Goal: Check status: Verify the current state of an ongoing process or item

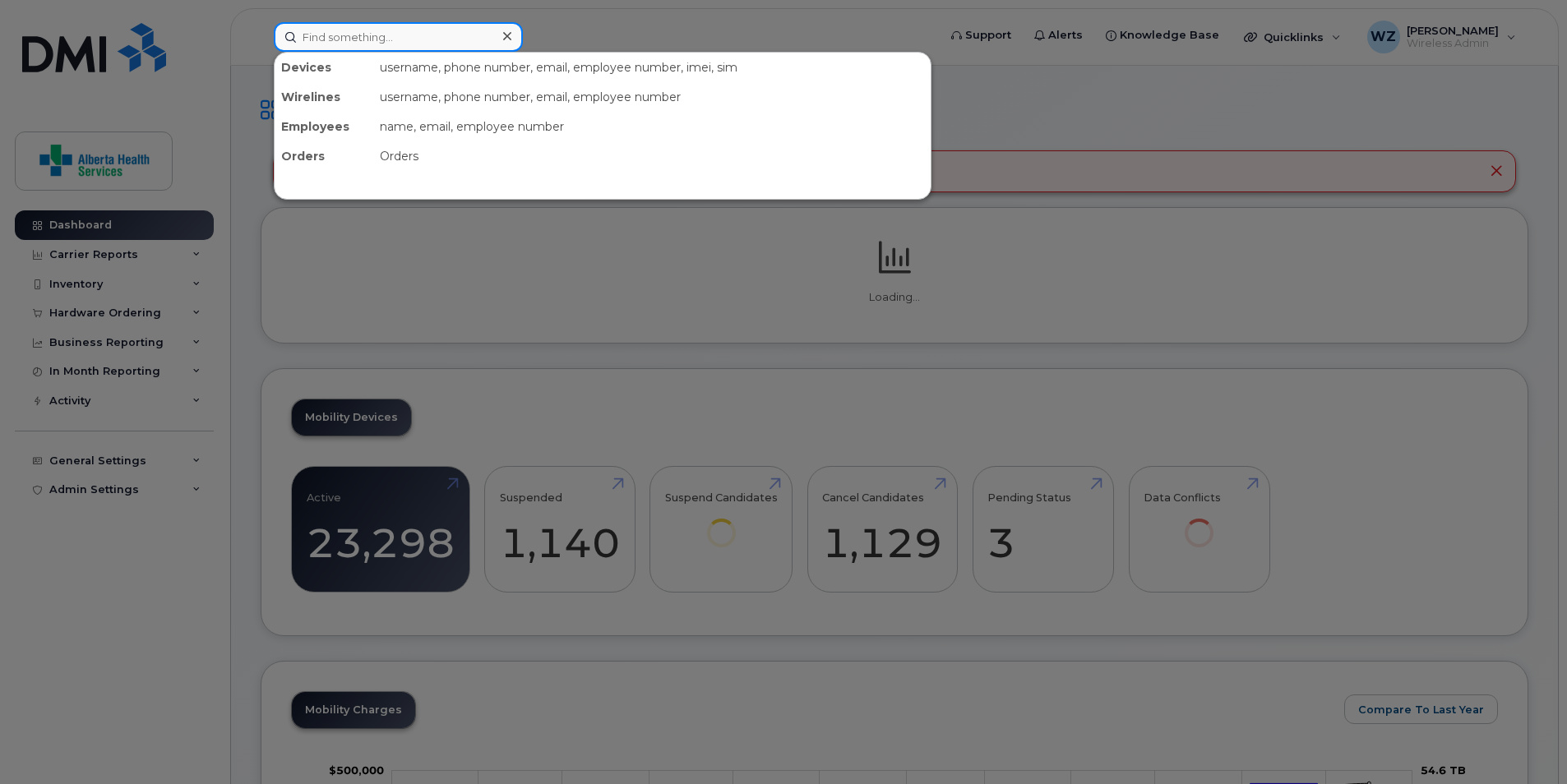
paste input "5878948864"
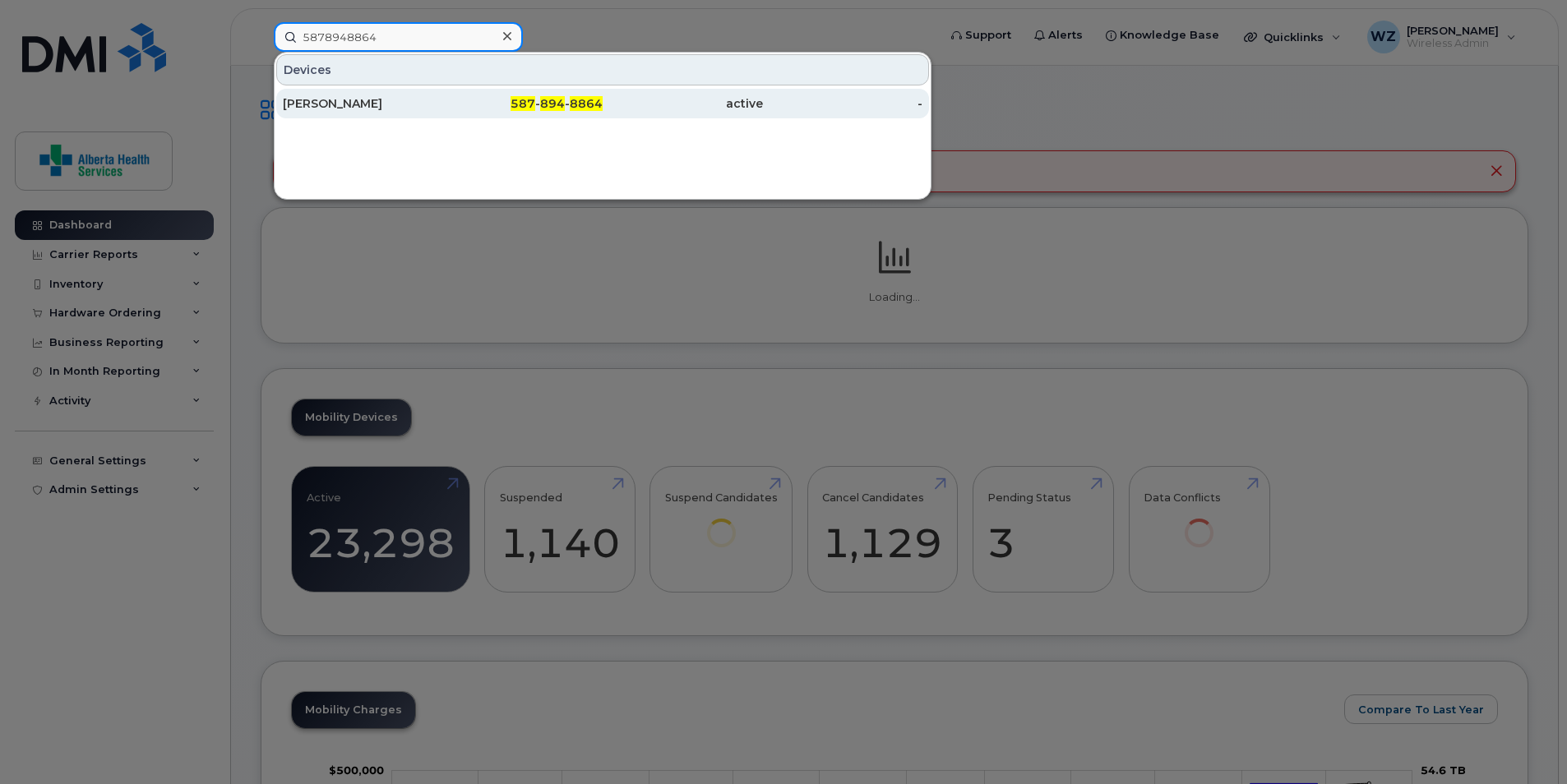
type input "5878948864"
click at [685, 104] on div "active" at bounding box center [682, 103] width 160 height 16
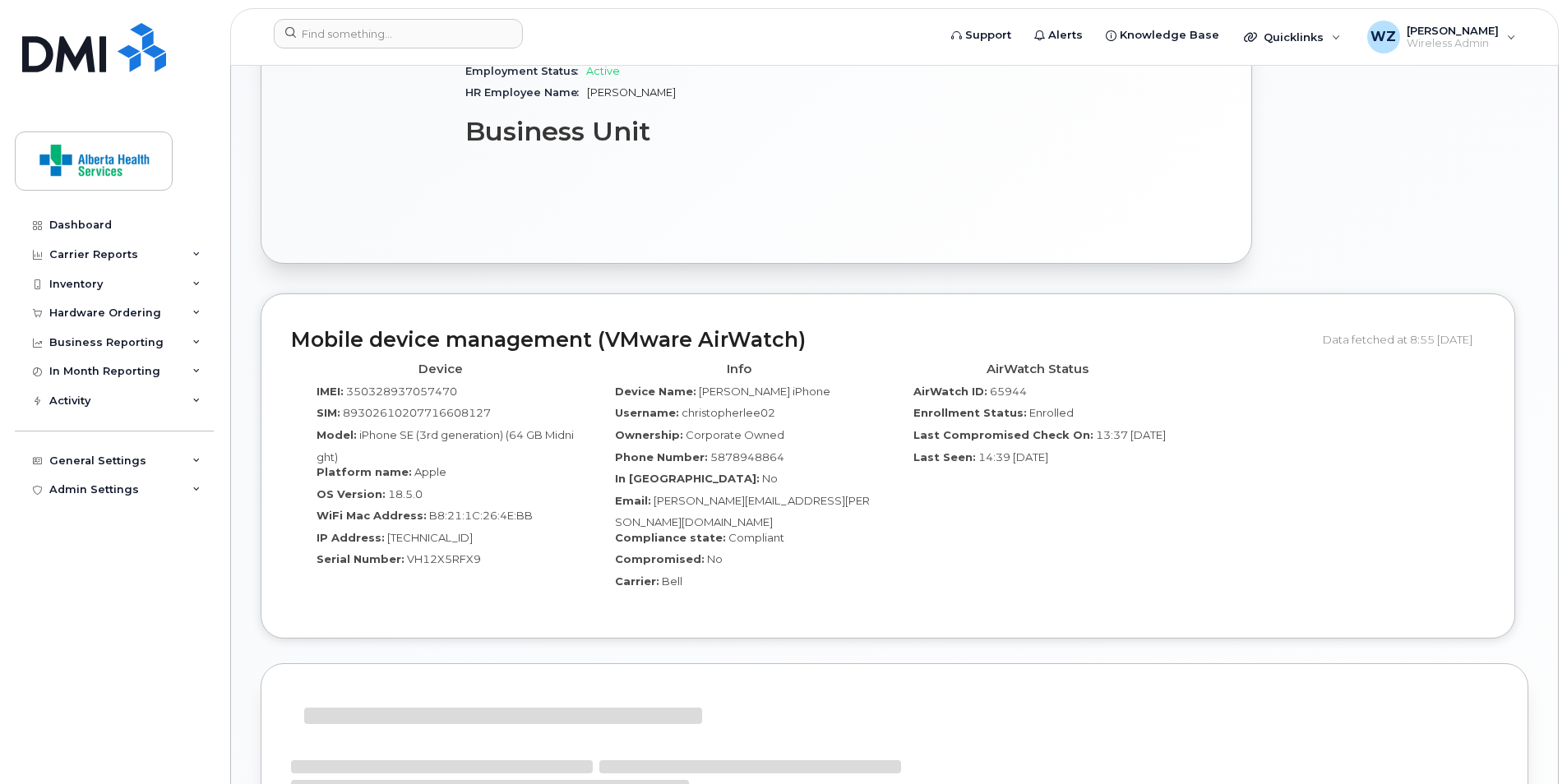
scroll to position [821, 0]
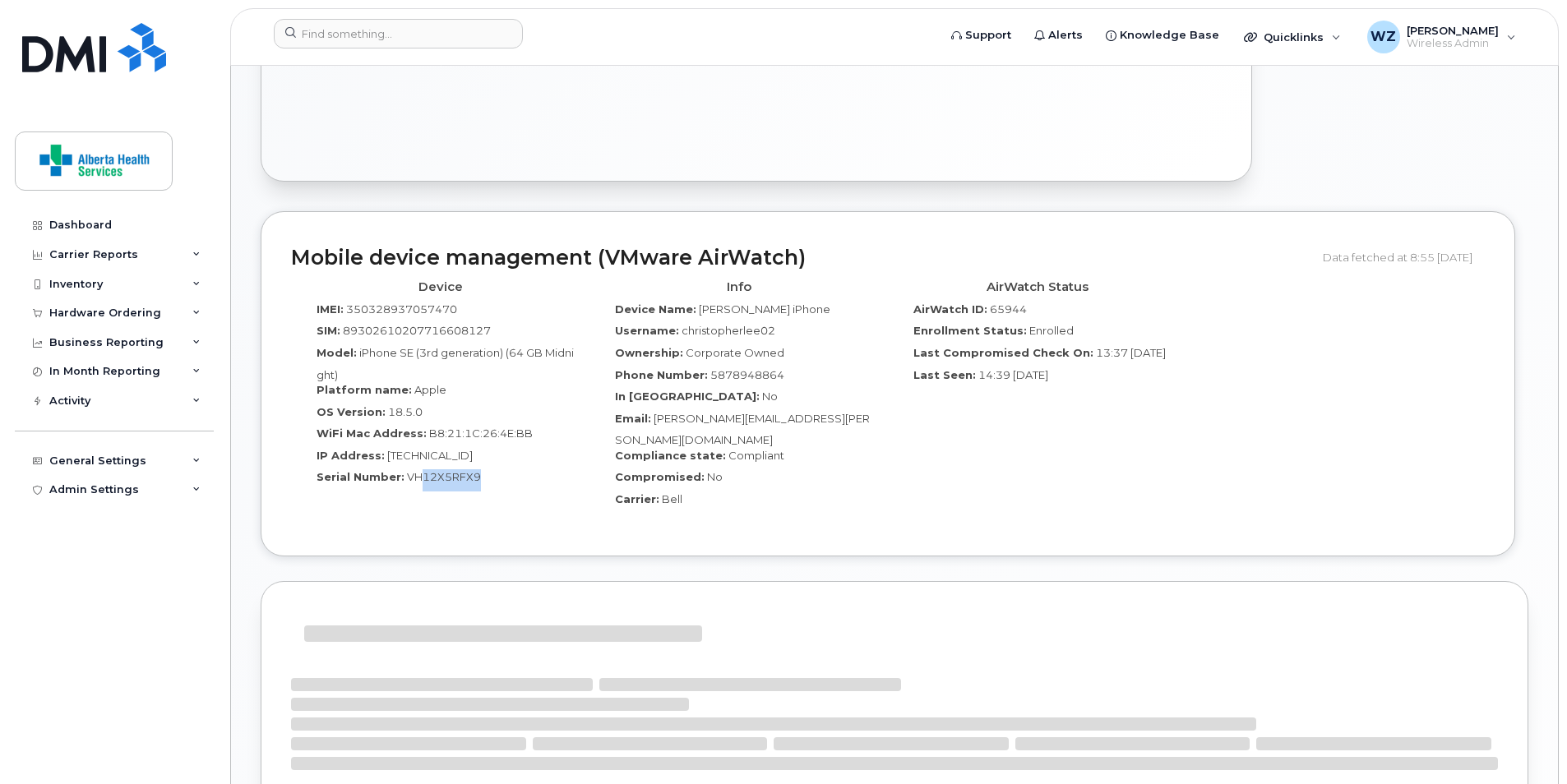
drag, startPoint x: 490, startPoint y: 463, endPoint x: 414, endPoint y: 469, distance: 76.2
click at [414, 469] on div "Serial Number: VH12X5RFX9" at bounding box center [439, 479] width 273 height 22
